Goal: Transaction & Acquisition: Purchase product/service

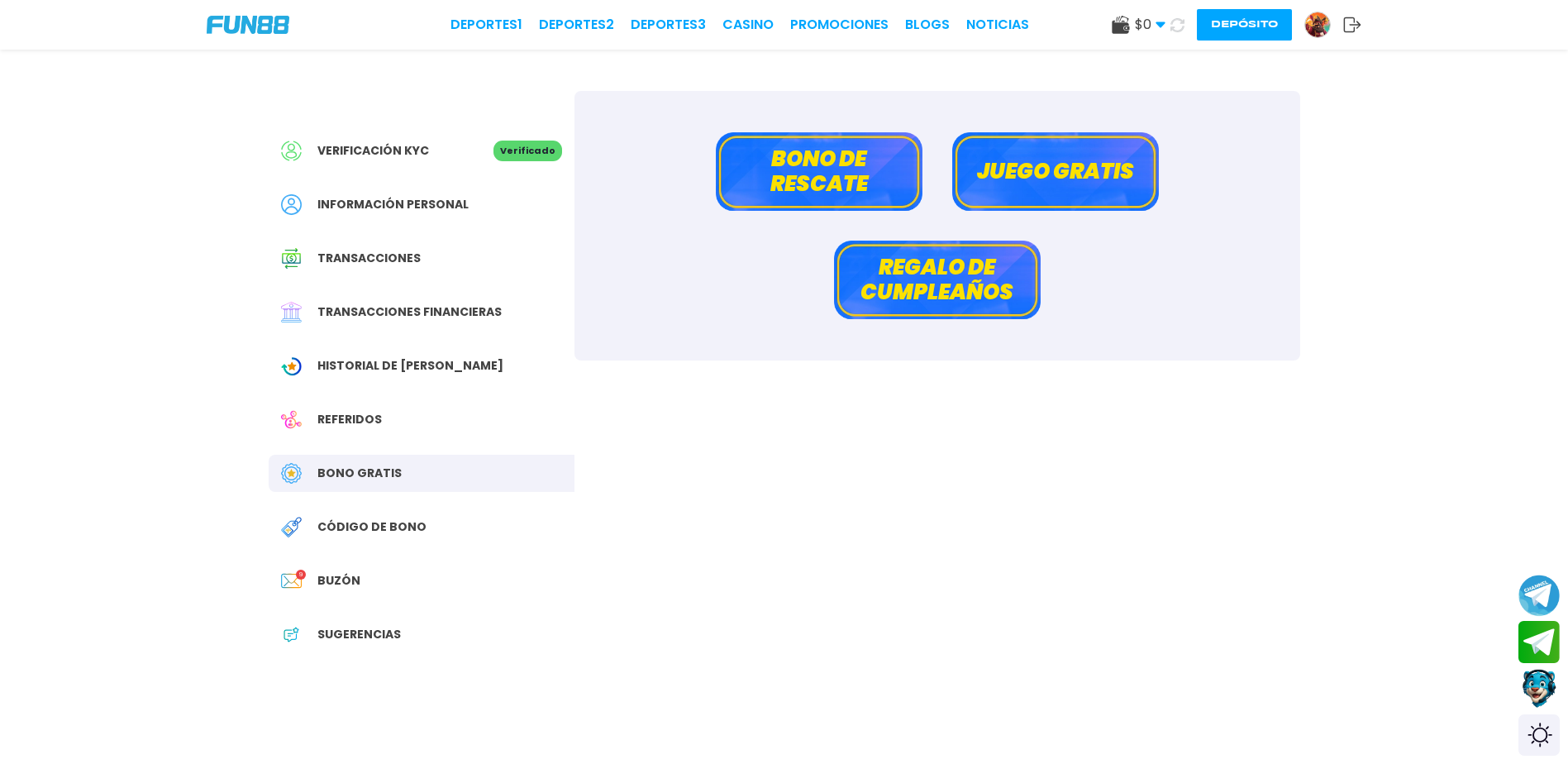
click at [1224, 18] on button "Depósito" at bounding box center [1244, 24] width 95 height 31
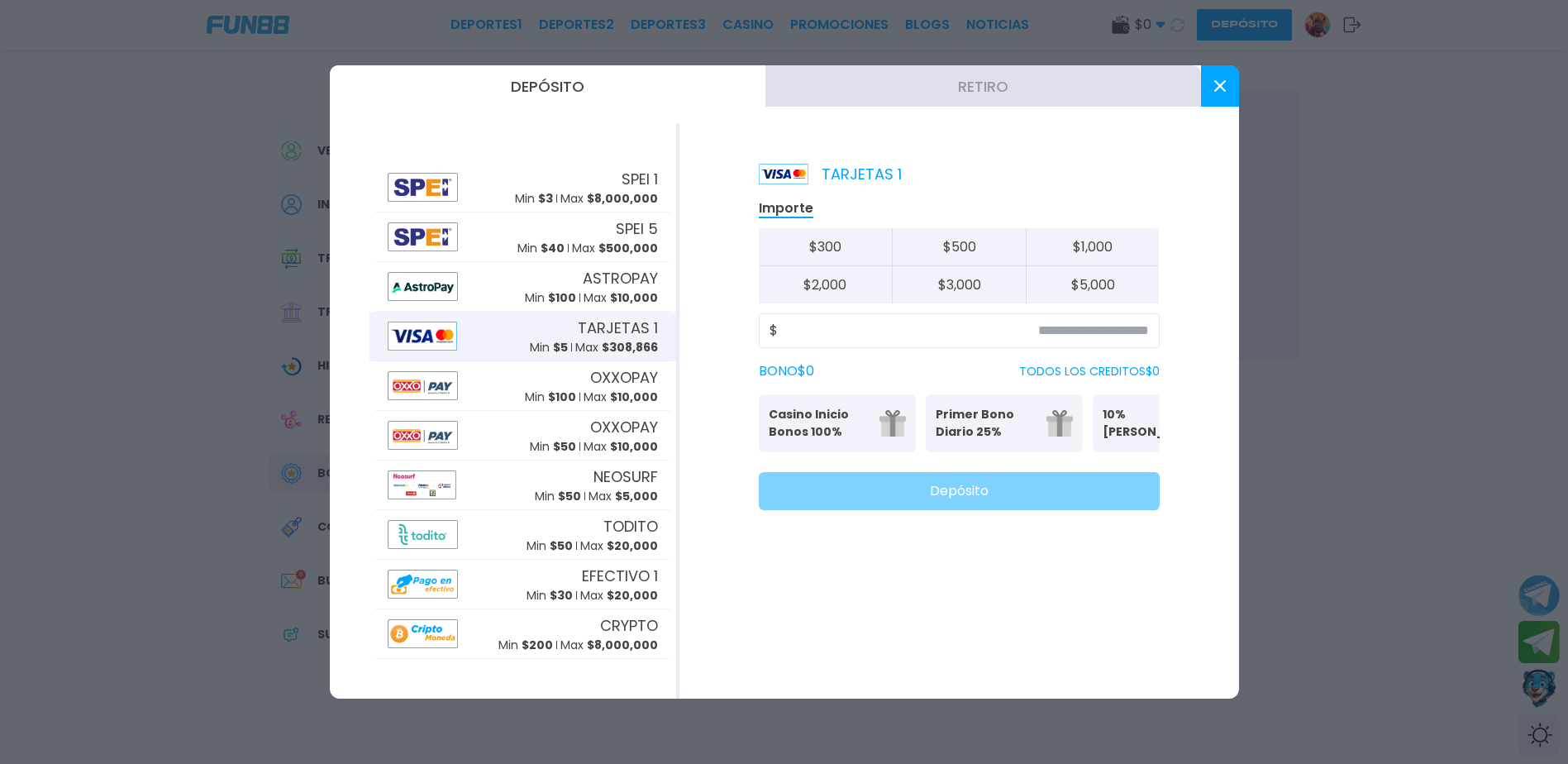
drag, startPoint x: 1219, startPoint y: 82, endPoint x: 1204, endPoint y: 66, distance: 21.9
click at [1219, 81] on icon at bounding box center [1219, 85] width 11 height 11
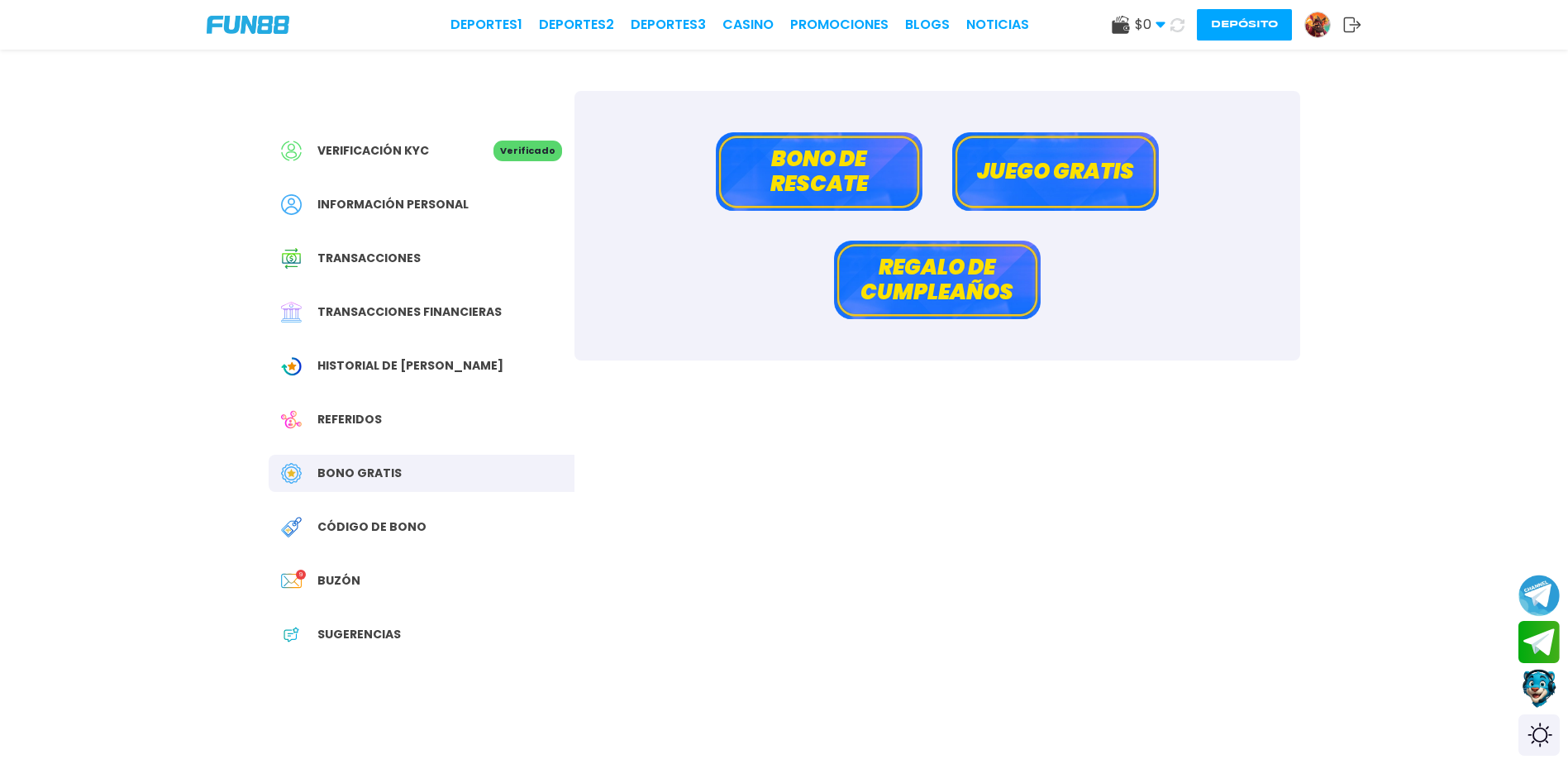
click at [1176, 23] on icon at bounding box center [1178, 25] width 14 height 14
click at [1175, 23] on icon at bounding box center [1178, 25] width 14 height 14
click at [1223, 21] on button "Depósito" at bounding box center [1244, 24] width 95 height 31
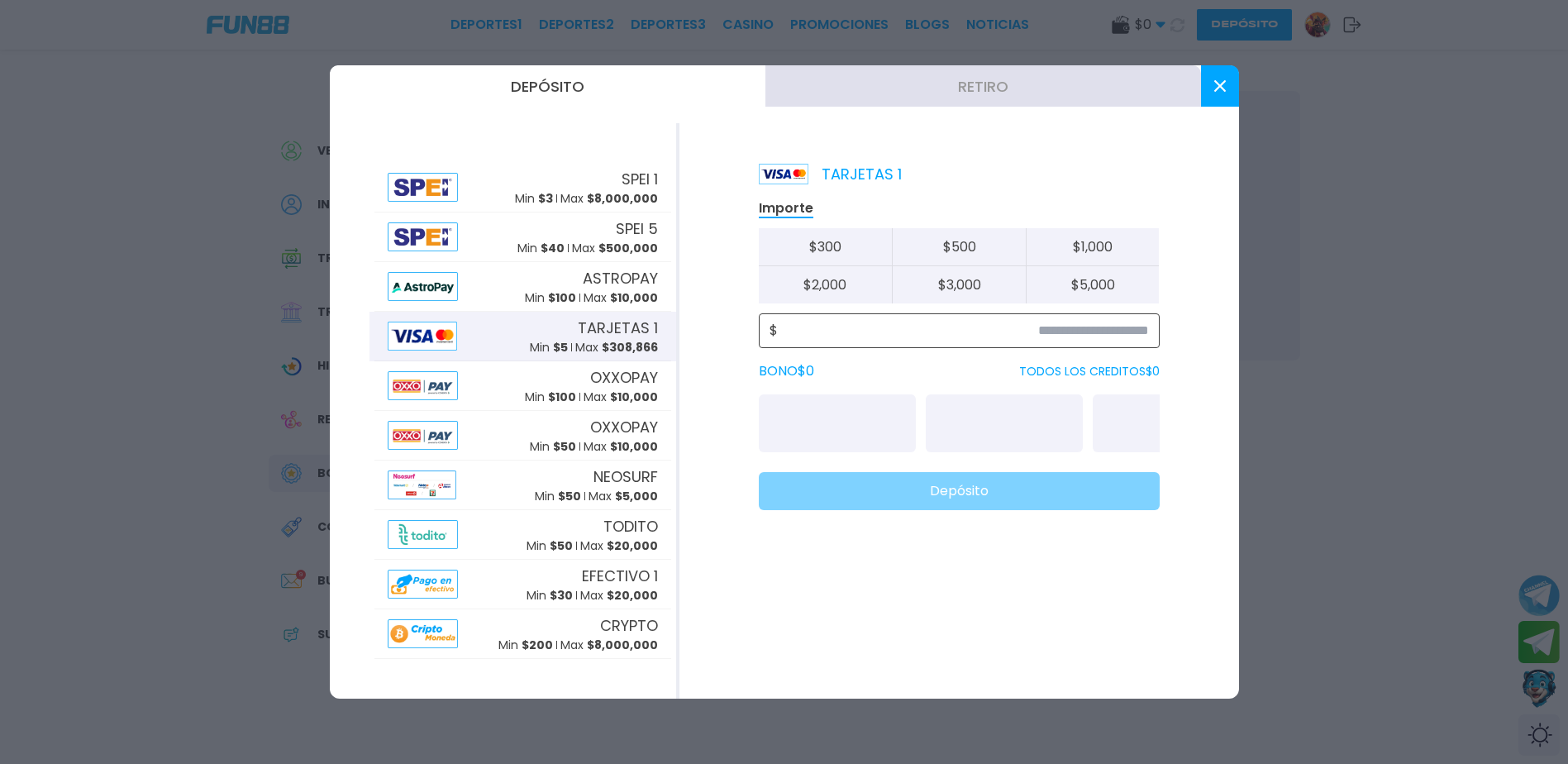
drag, startPoint x: 1120, startPoint y: 325, endPoint x: 1115, endPoint y: 348, distance: 23.5
click at [1119, 325] on input at bounding box center [963, 331] width 371 height 20
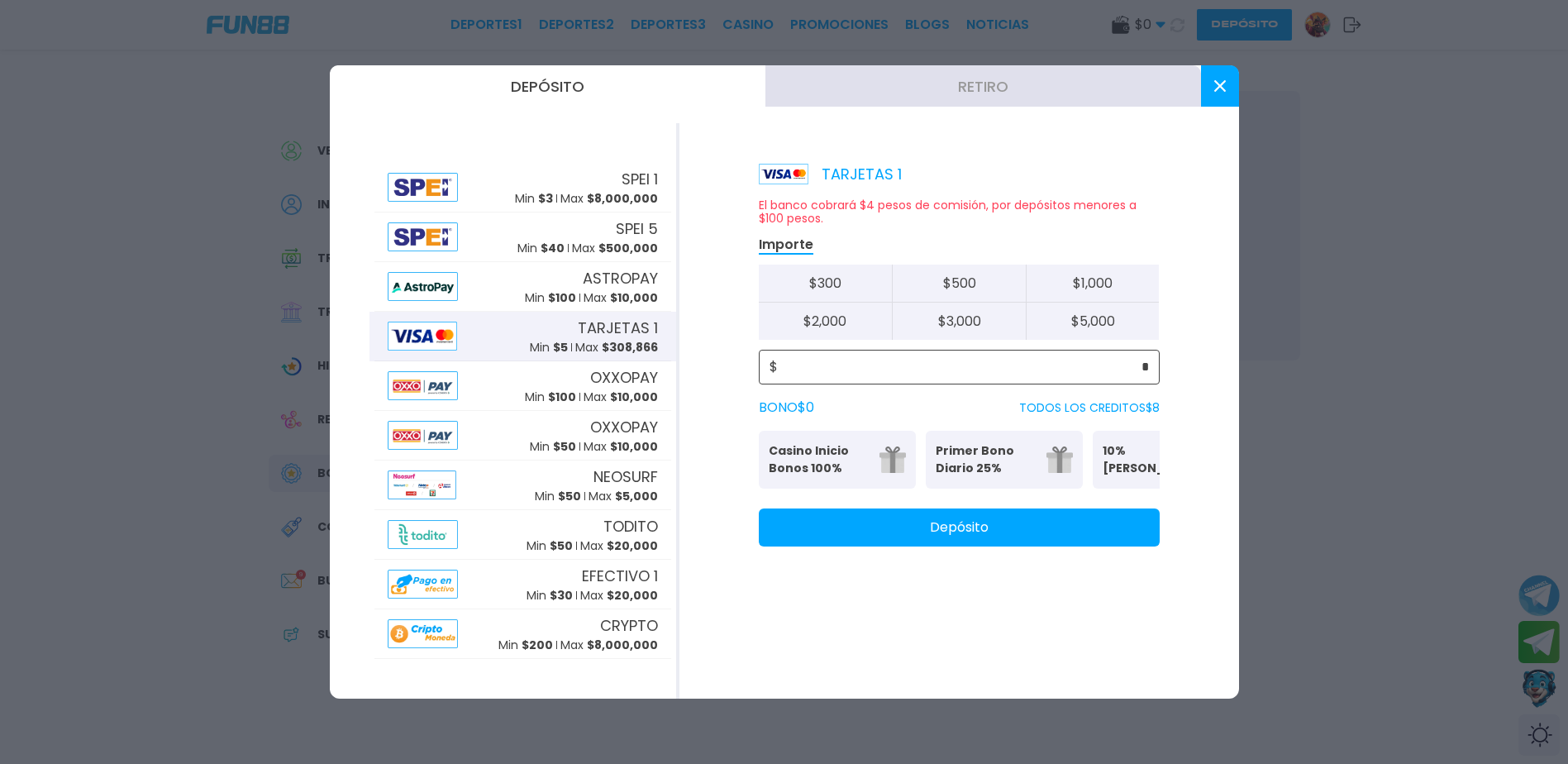
type input "*"
click at [1055, 531] on button "Depósito" at bounding box center [958, 527] width 401 height 38
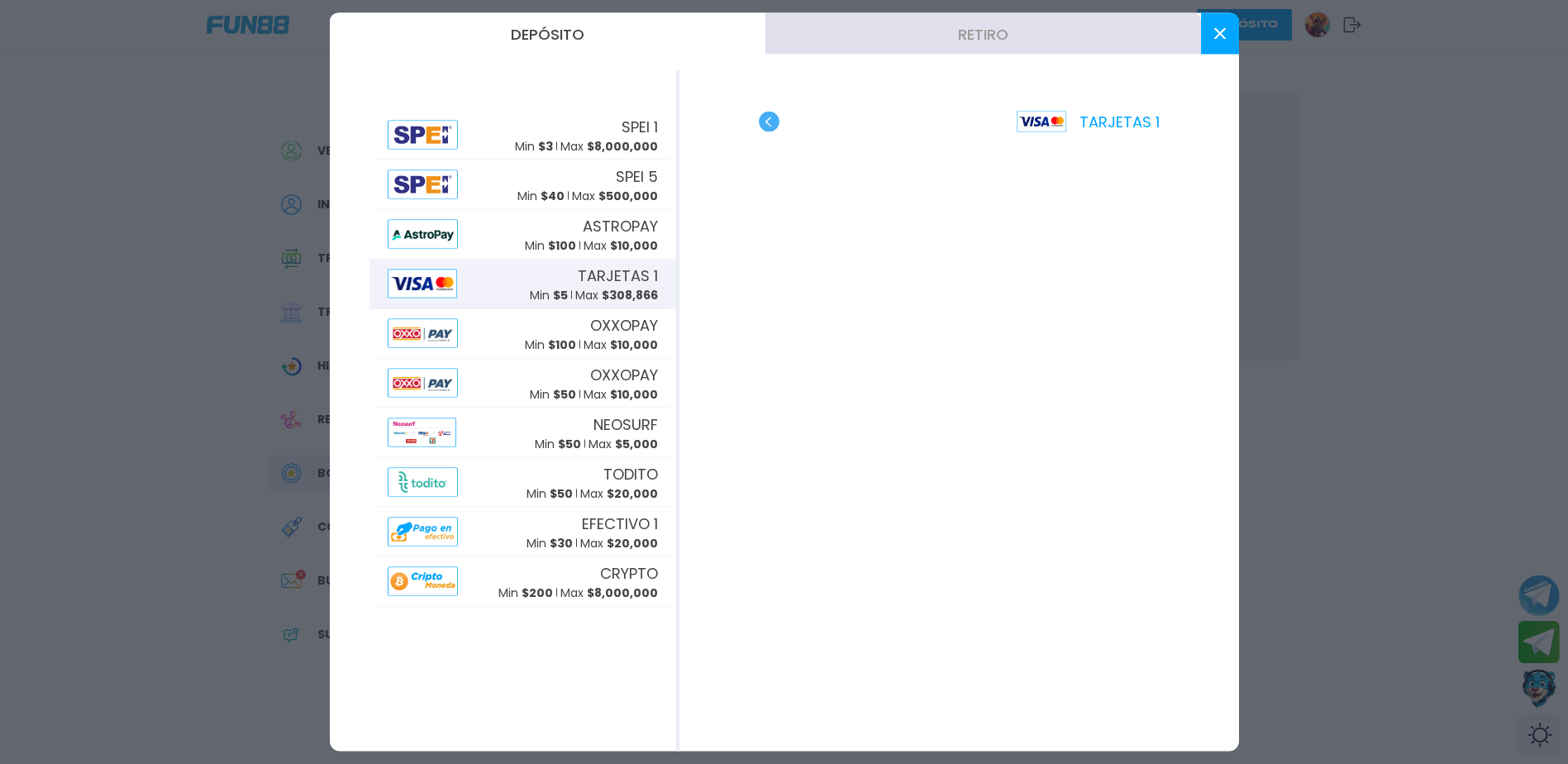
click at [1216, 28] on icon at bounding box center [1219, 33] width 11 height 11
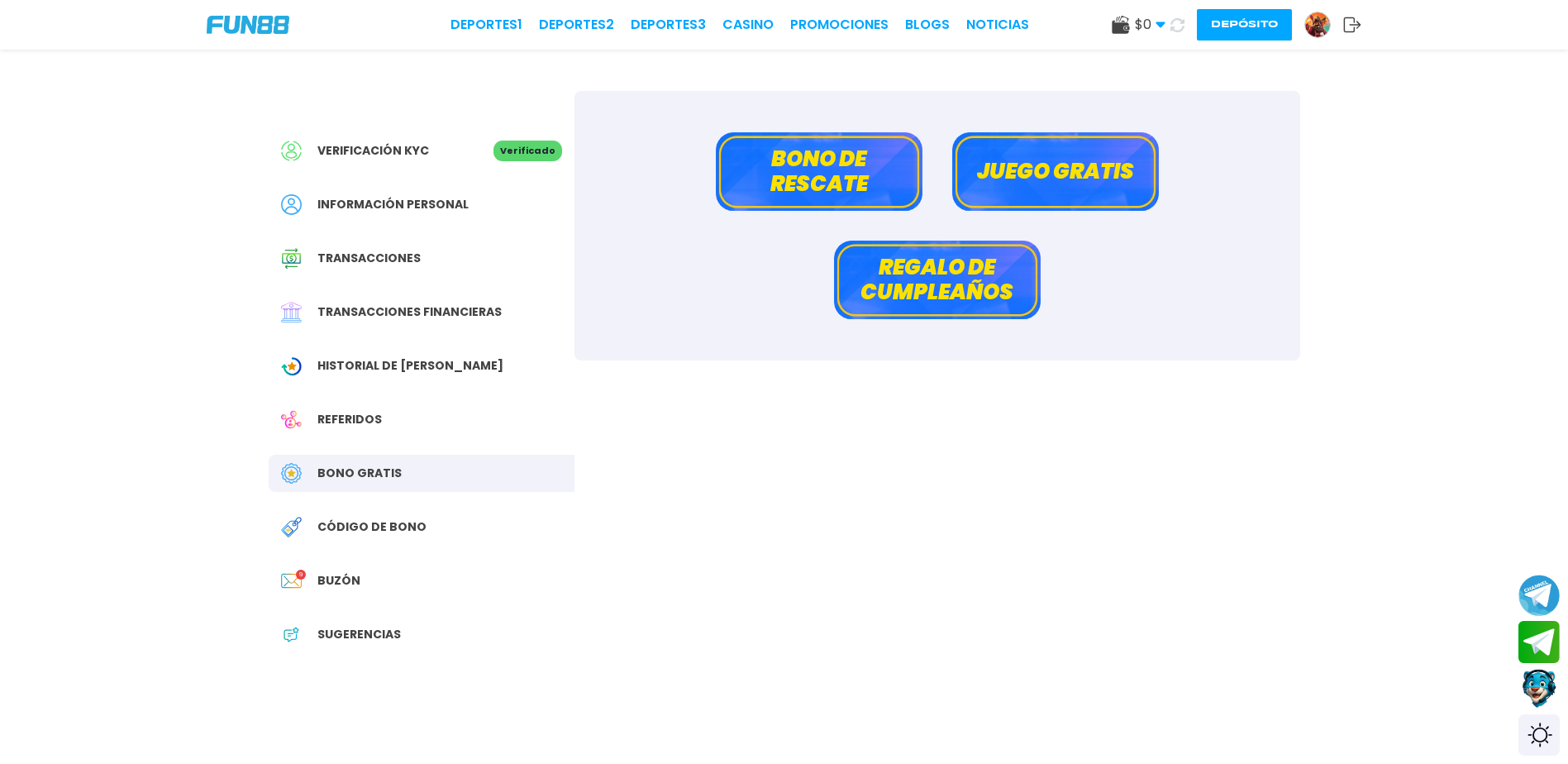
click at [1226, 31] on button "Depósito" at bounding box center [1244, 24] width 95 height 31
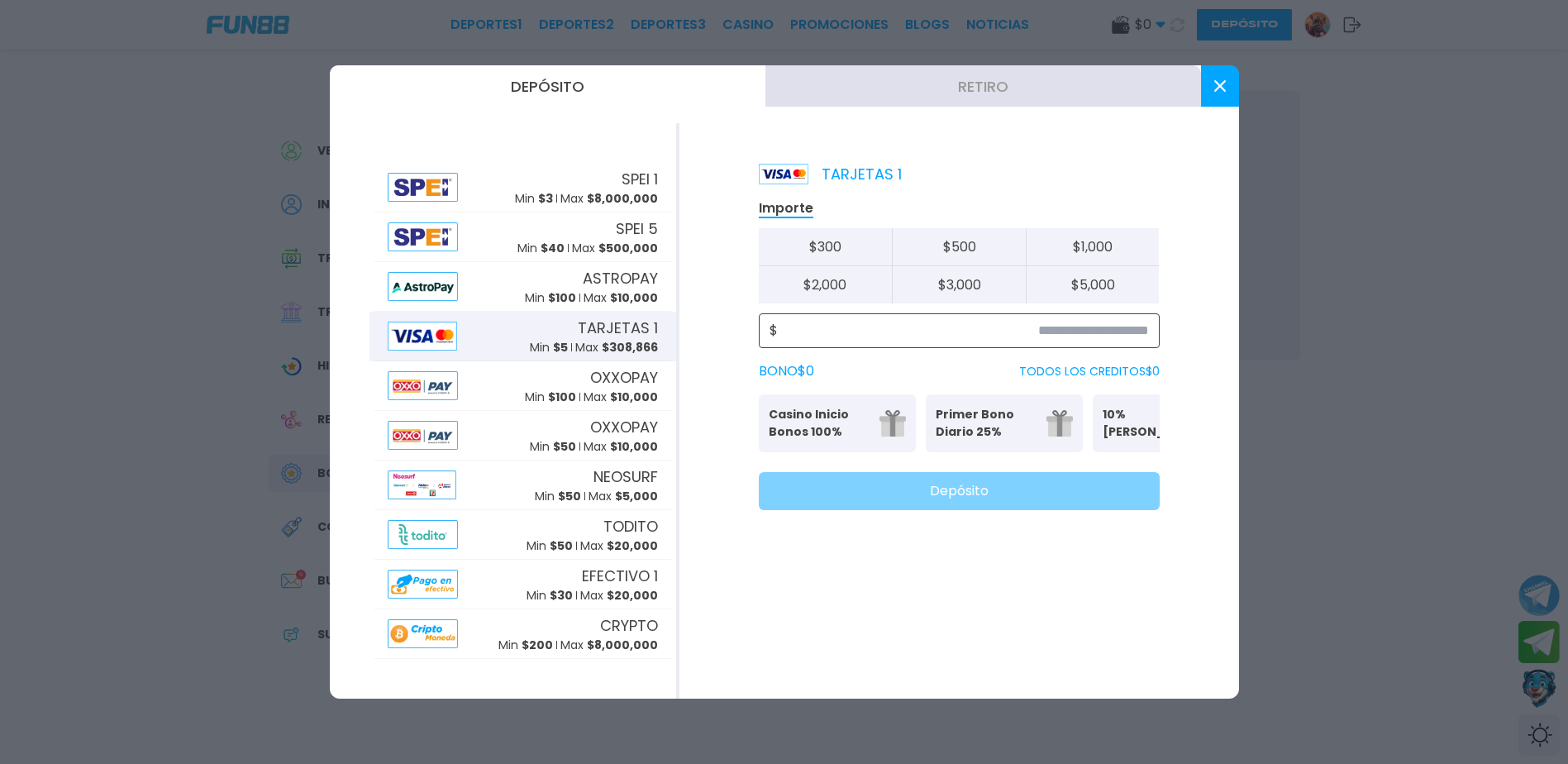
click at [1140, 336] on input at bounding box center [963, 331] width 371 height 20
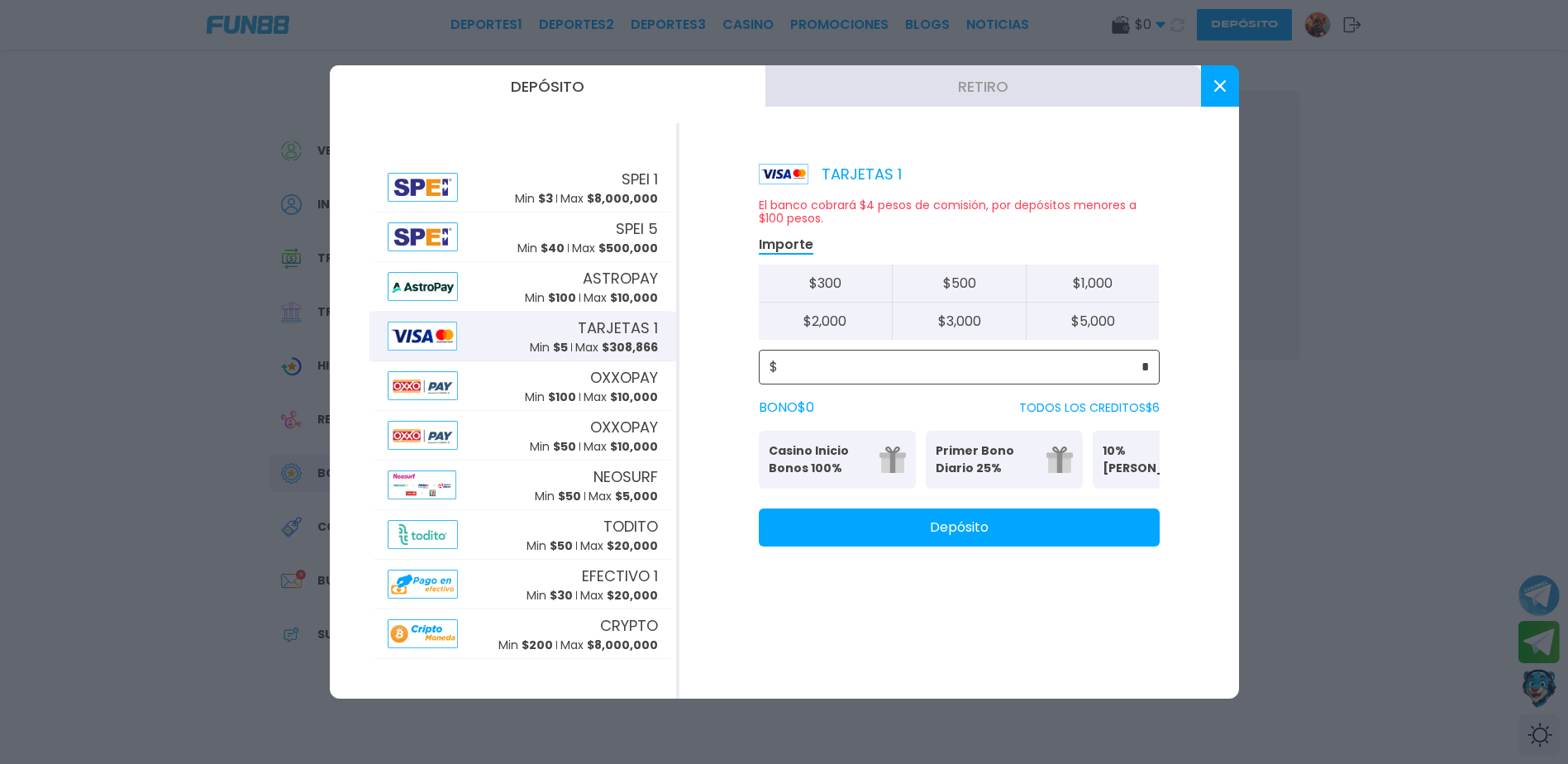
type input "*"
click at [958, 543] on button "Depósito" at bounding box center [958, 527] width 401 height 38
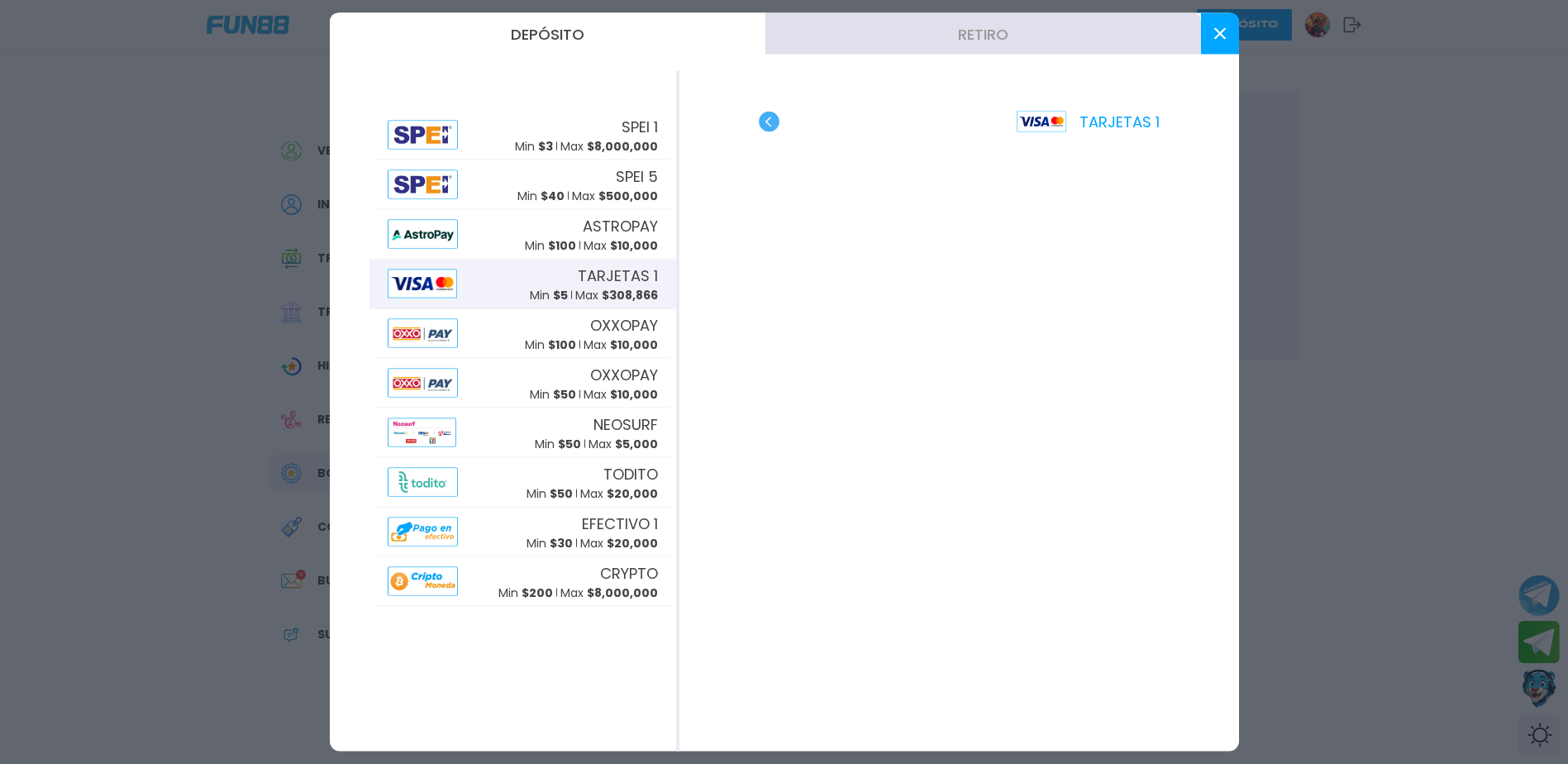
click at [1213, 47] on button at bounding box center [1220, 34] width 38 height 42
